Goal: Transaction & Acquisition: Purchase product/service

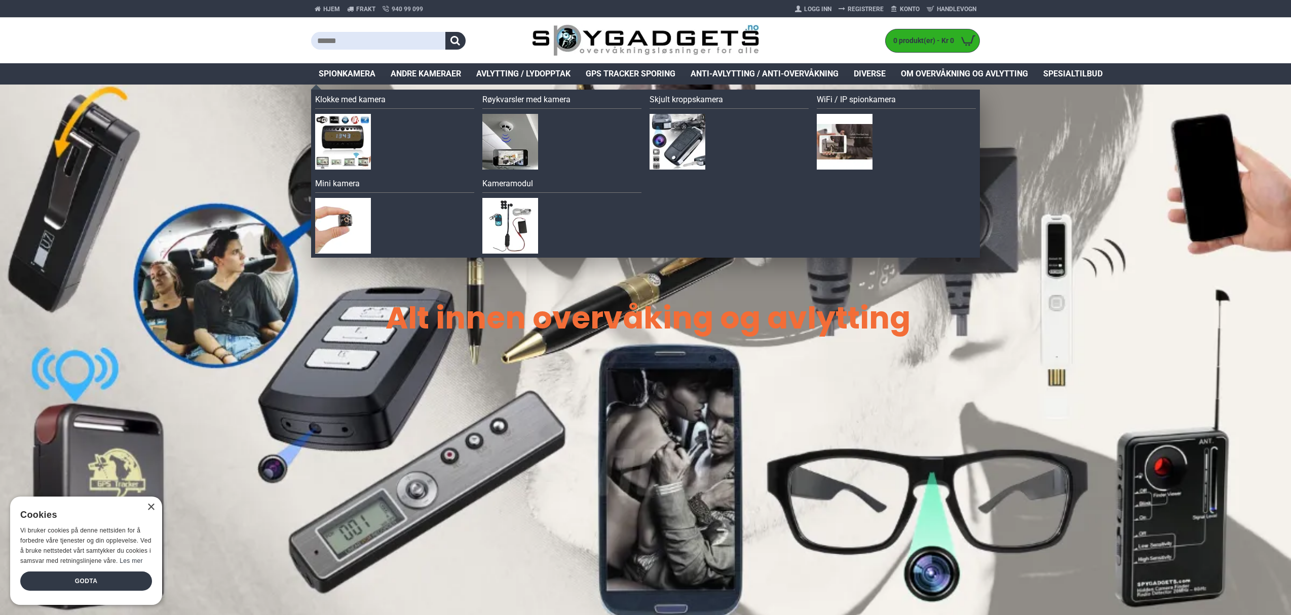
click at [339, 72] on span "Spionkamera" at bounding box center [347, 74] width 57 height 12
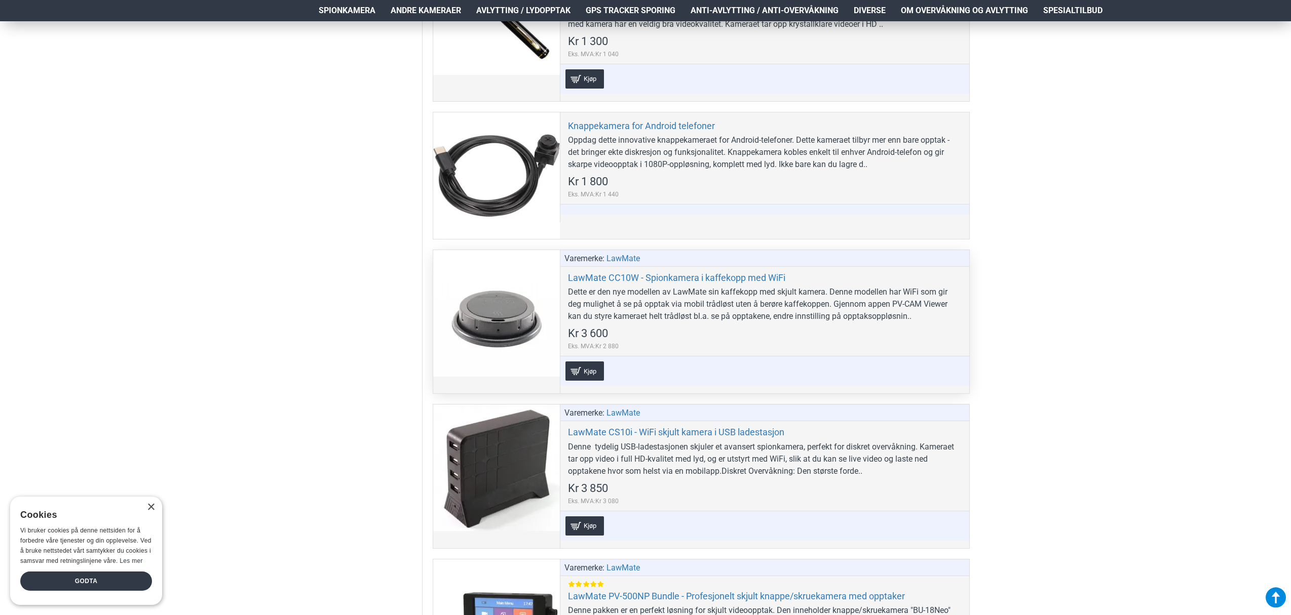
scroll to position [1481, 0]
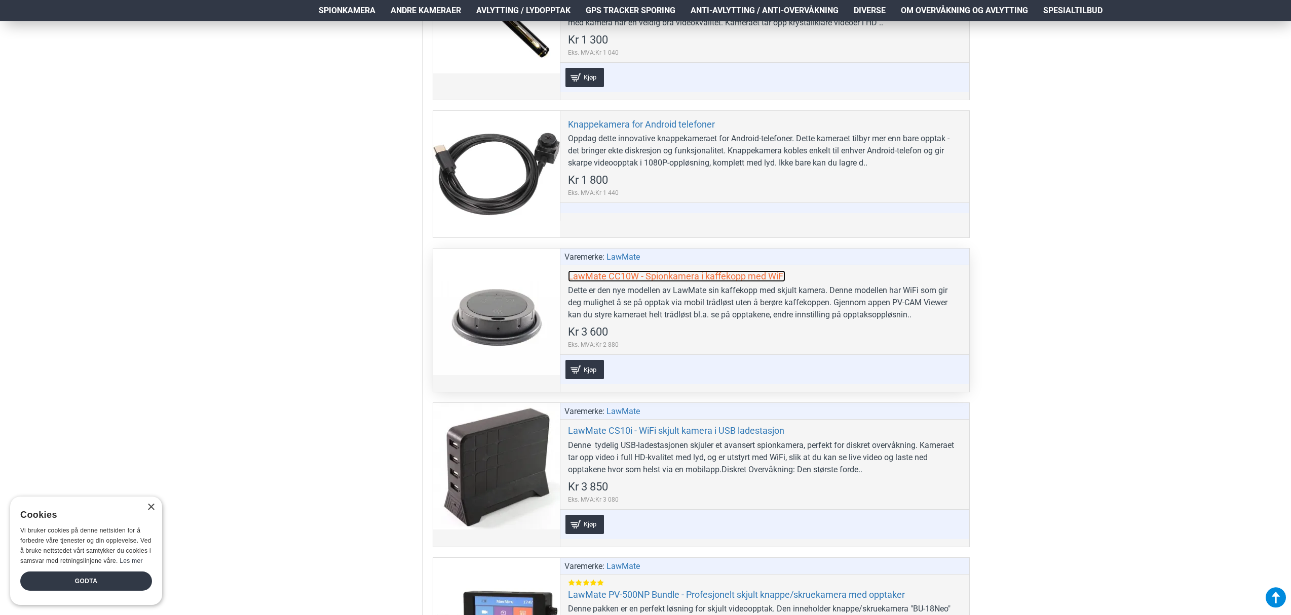
click at [652, 279] on link "LawMate CC10W - Spionkamera i kaffekopp med WiFi" at bounding box center [676, 276] width 217 height 12
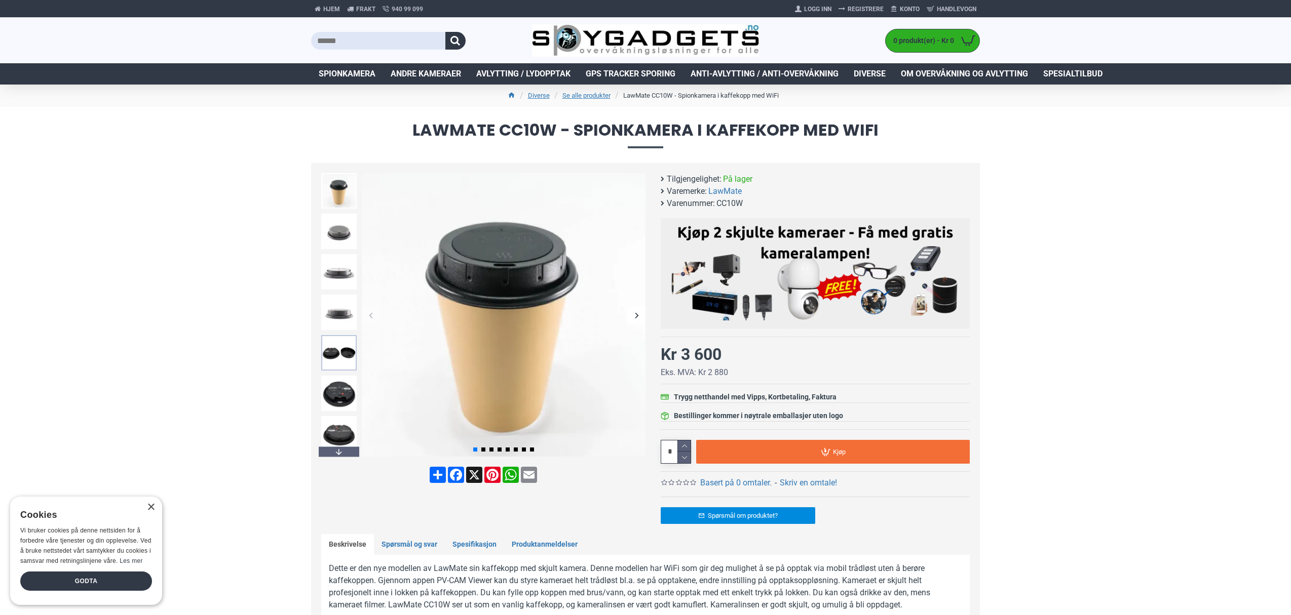
click at [339, 362] on img at bounding box center [338, 352] width 35 height 35
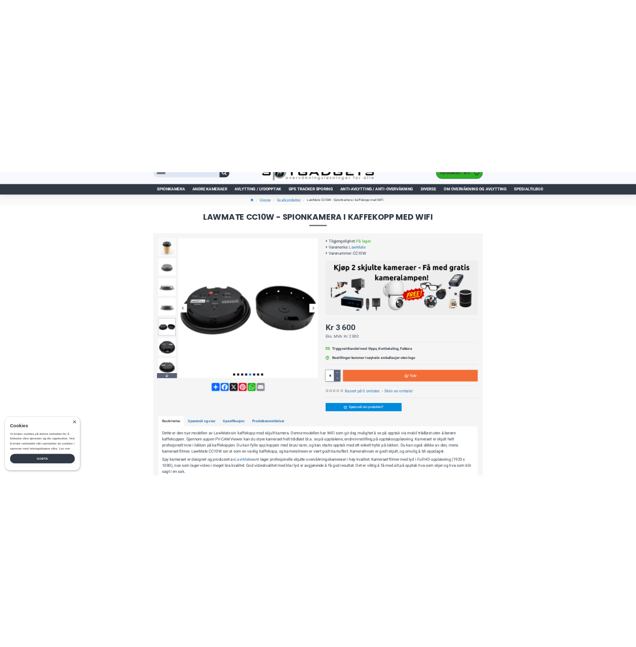
scroll to position [41, 0]
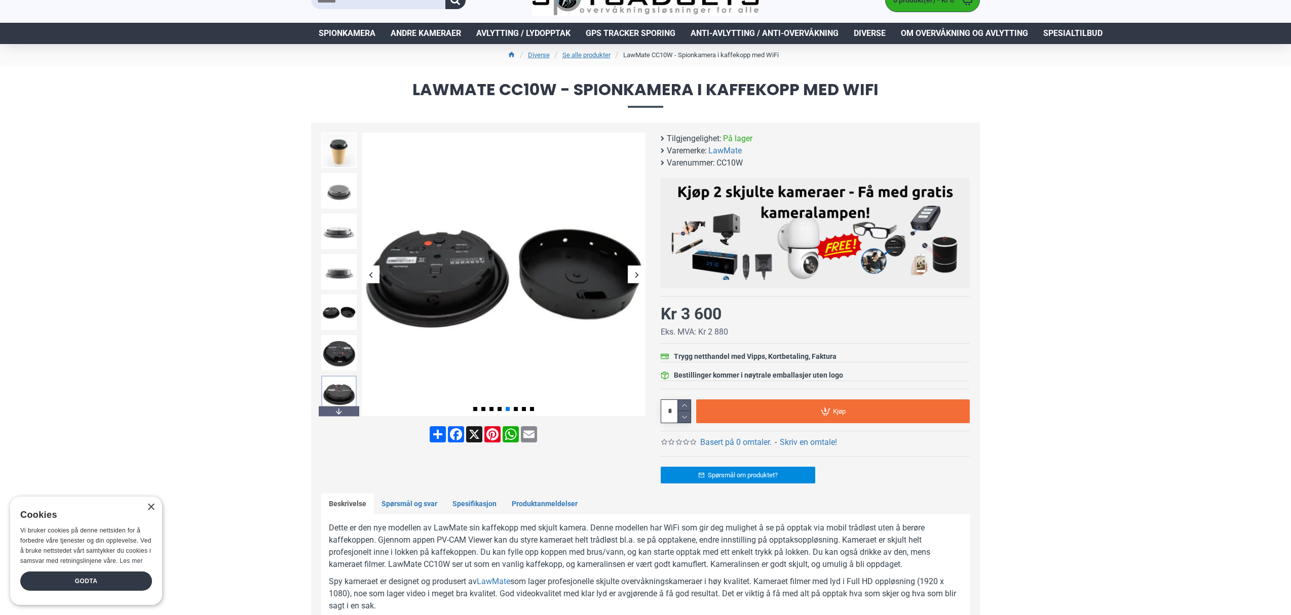
click at [335, 395] on img at bounding box center [338, 393] width 35 height 35
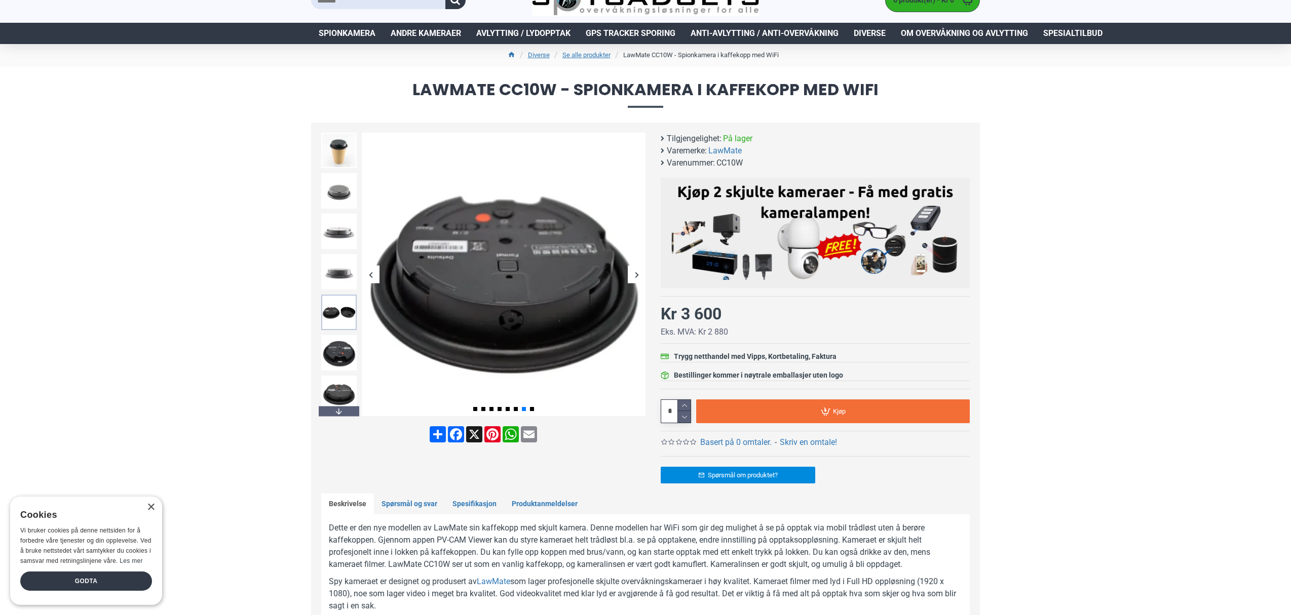
click at [336, 312] on img at bounding box center [338, 312] width 35 height 35
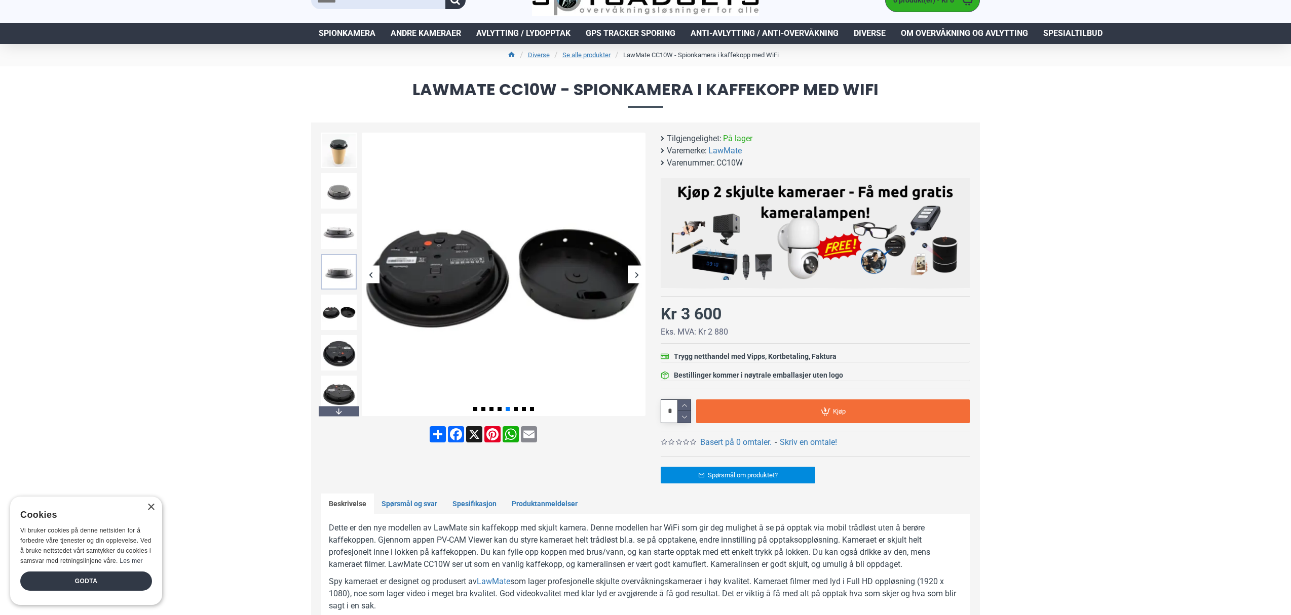
click at [339, 270] on img at bounding box center [338, 271] width 35 height 35
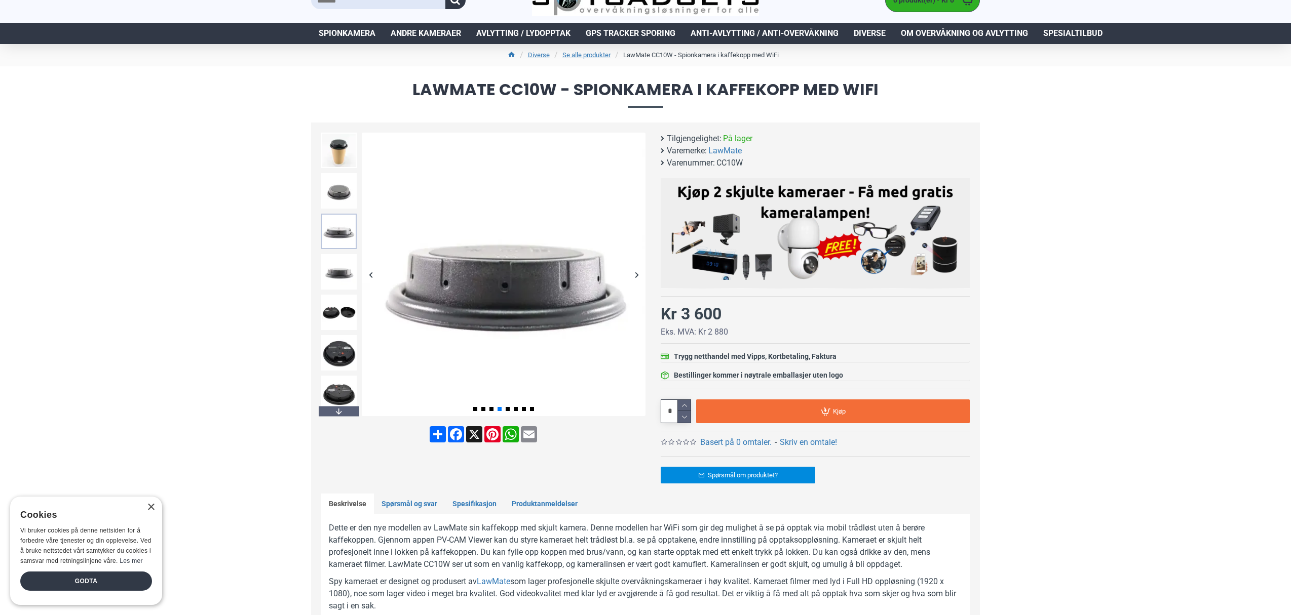
click at [339, 233] on img at bounding box center [338, 231] width 35 height 35
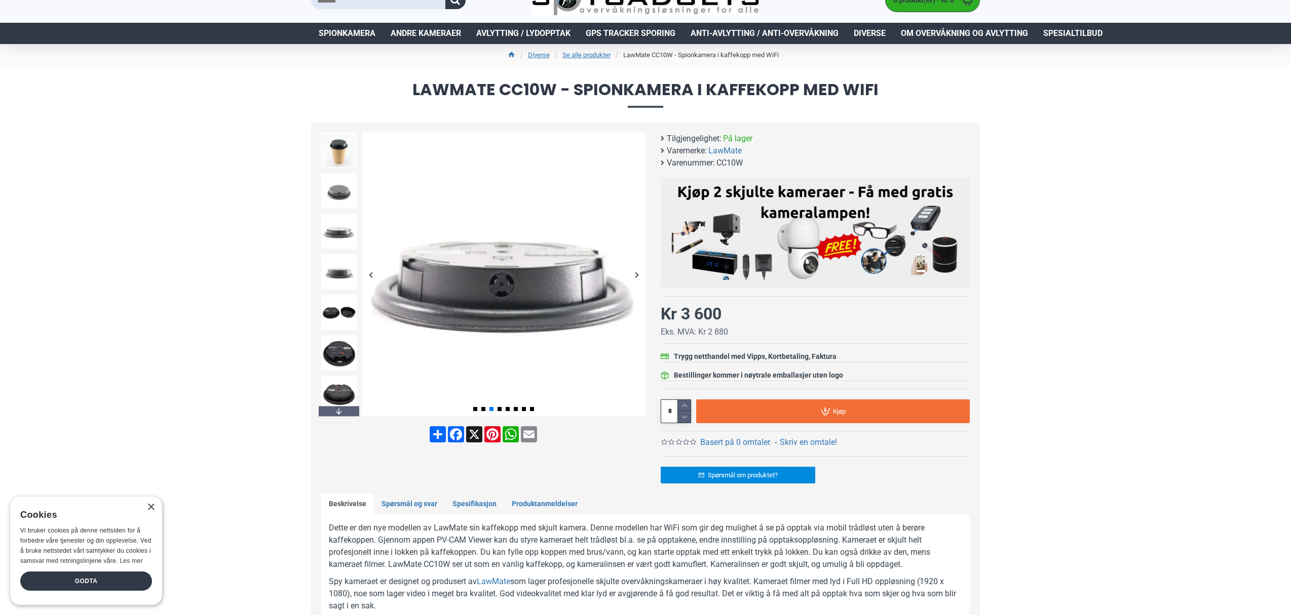
click at [636, 276] on div "Next slide" at bounding box center [637, 275] width 18 height 18
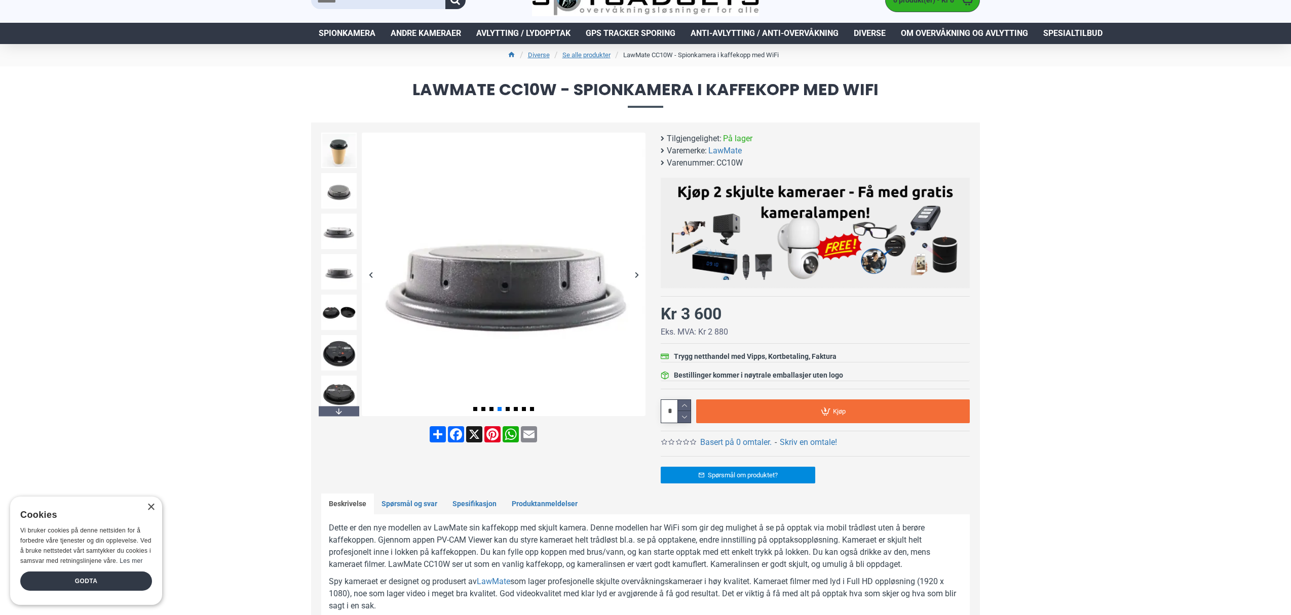
click at [636, 276] on div "Next slide" at bounding box center [637, 275] width 18 height 18
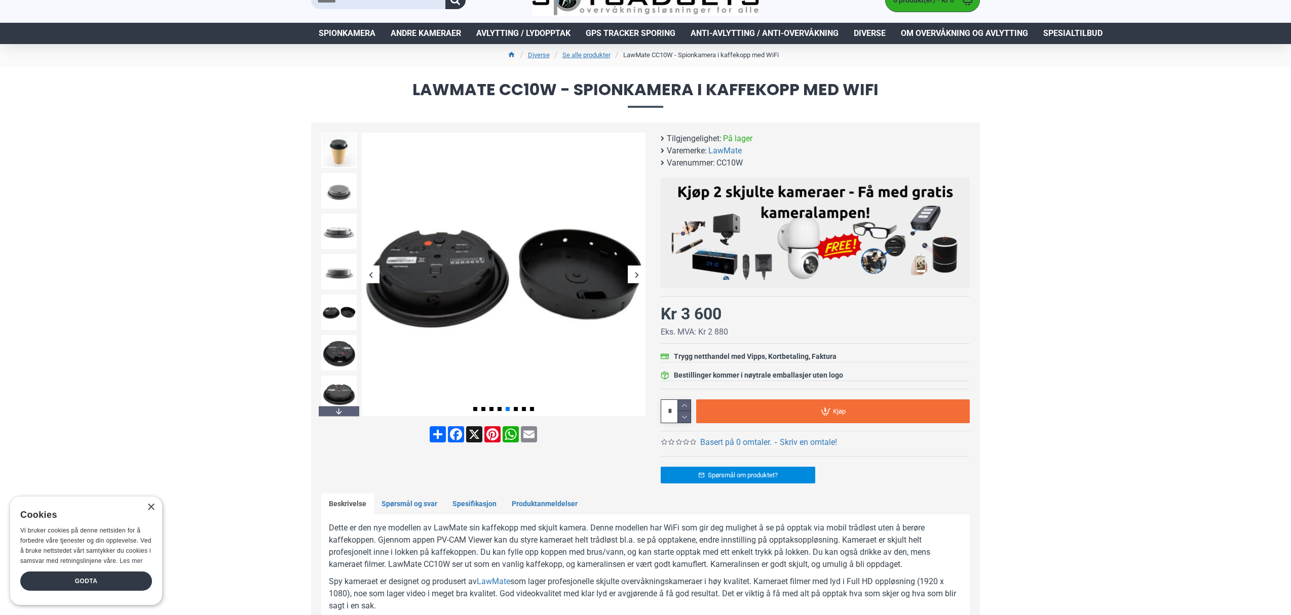
click at [636, 276] on div "Next slide" at bounding box center [637, 275] width 18 height 18
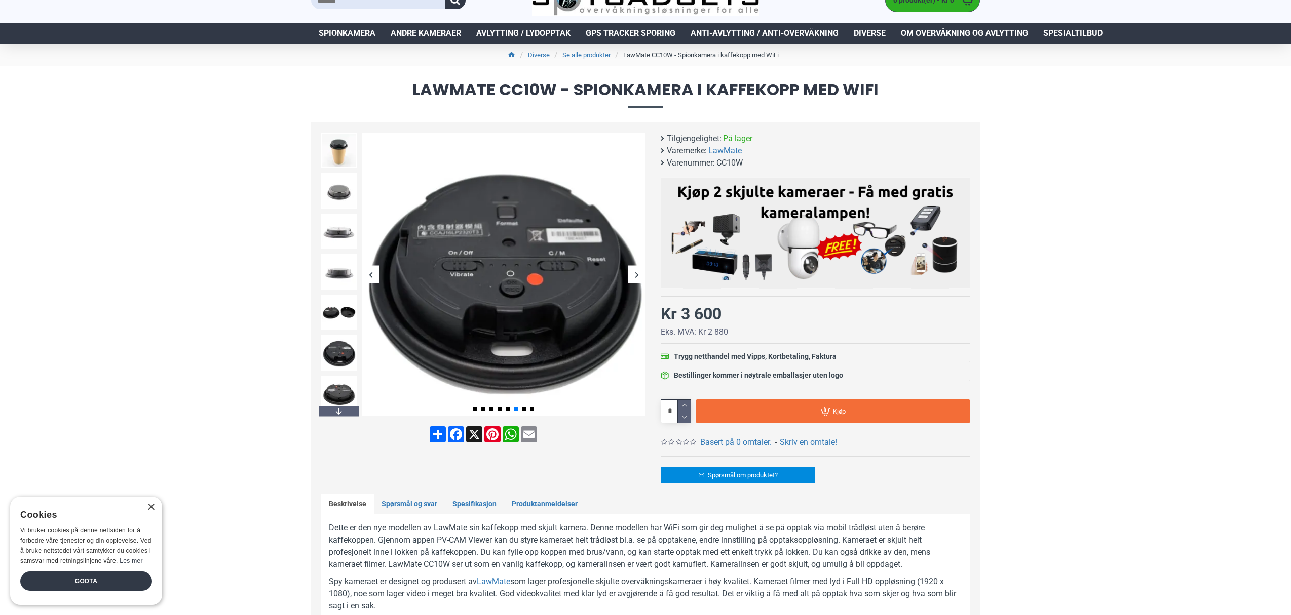
click at [636, 276] on div "Next slide" at bounding box center [637, 275] width 18 height 18
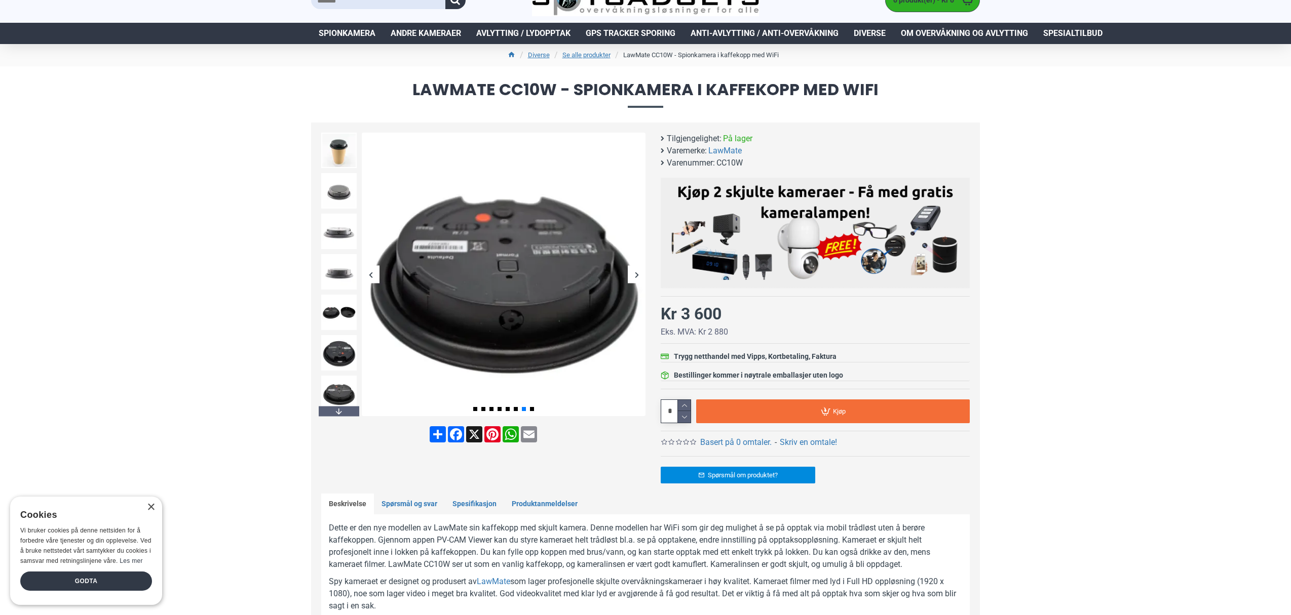
click at [636, 276] on div "Next slide" at bounding box center [637, 275] width 18 height 18
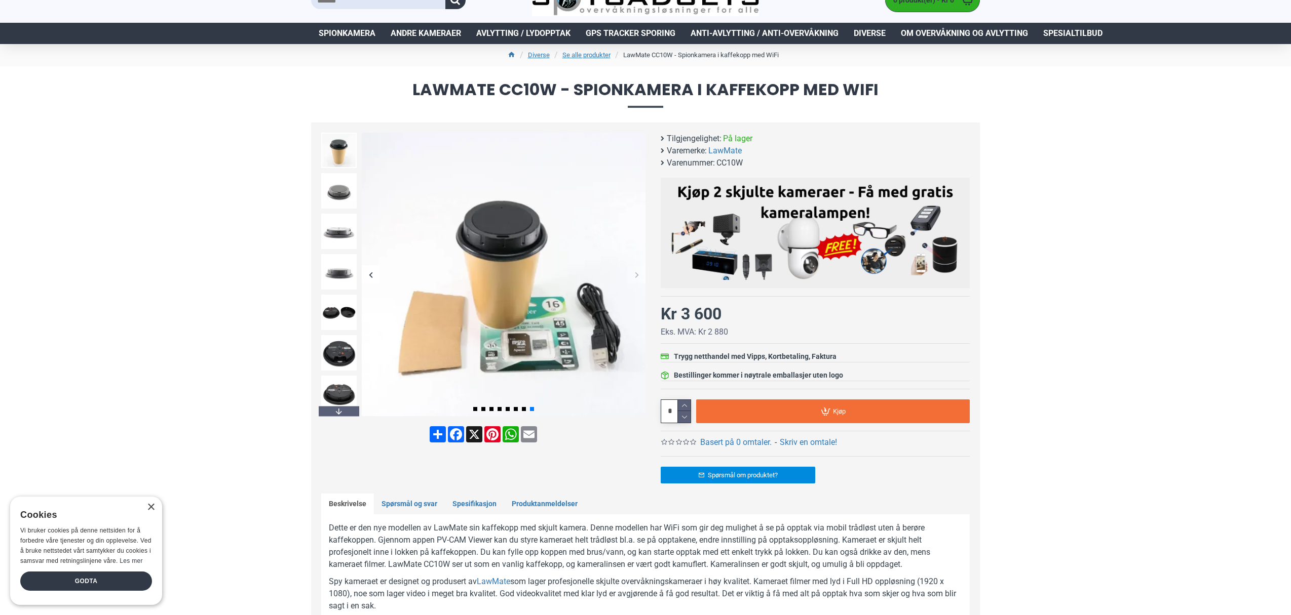
click at [636, 276] on div "Next slide" at bounding box center [637, 275] width 18 height 18
